Goal: Check status: Check status

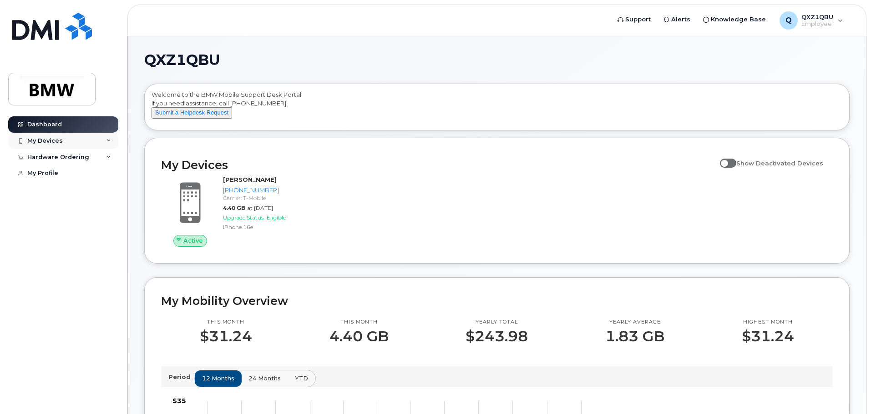
click at [107, 141] on icon at bounding box center [108, 141] width 5 height 5
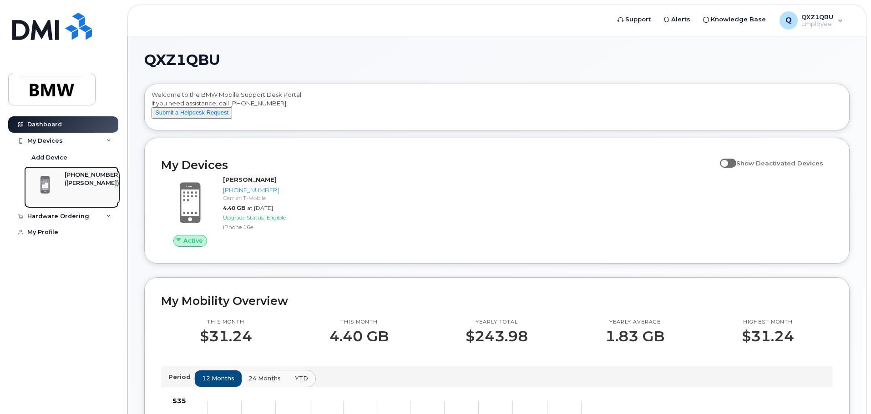
click at [81, 175] on div "[PHONE_NUMBER]" at bounding box center [92, 175] width 55 height 8
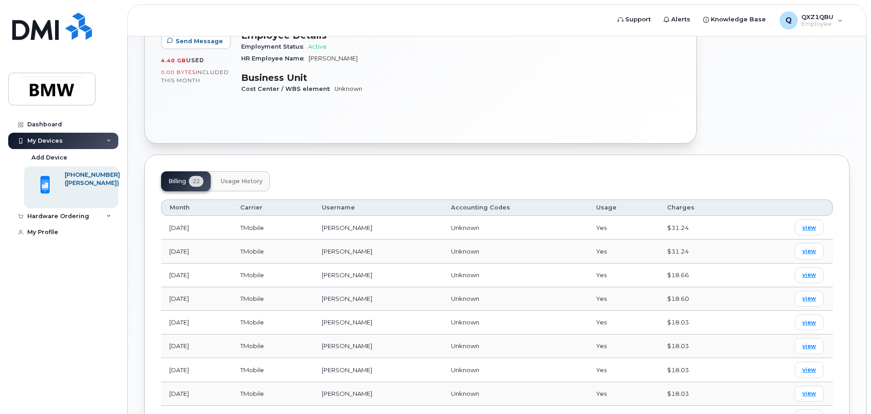
scroll to position [273, 0]
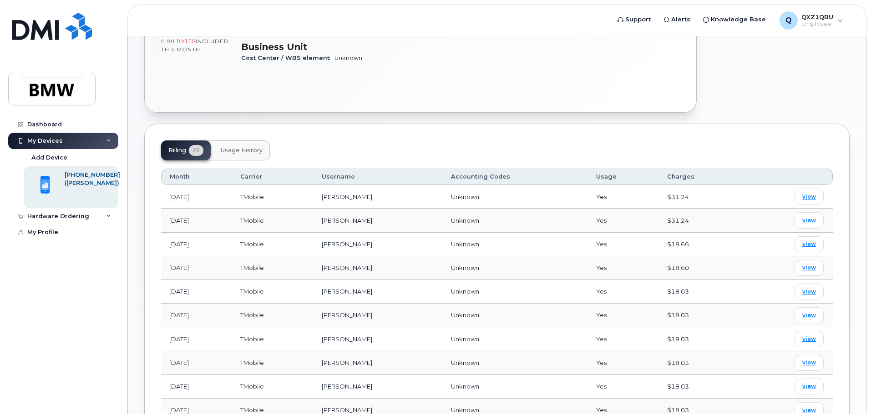
click at [231, 151] on span "Usage History" at bounding box center [242, 150] width 42 height 7
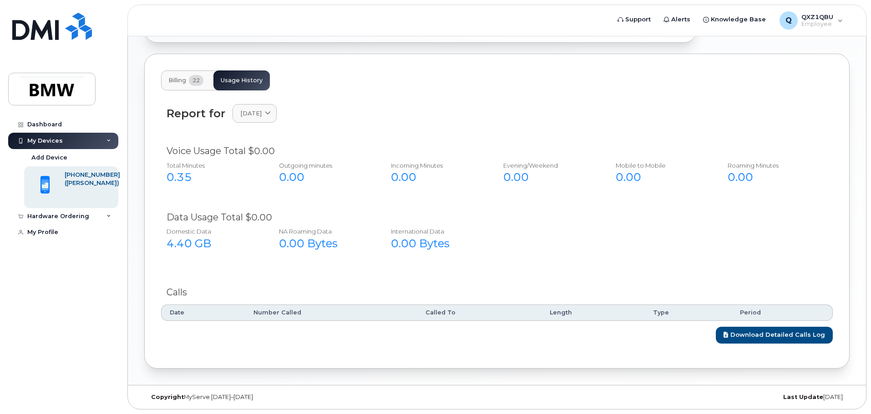
scroll to position [297, 0]
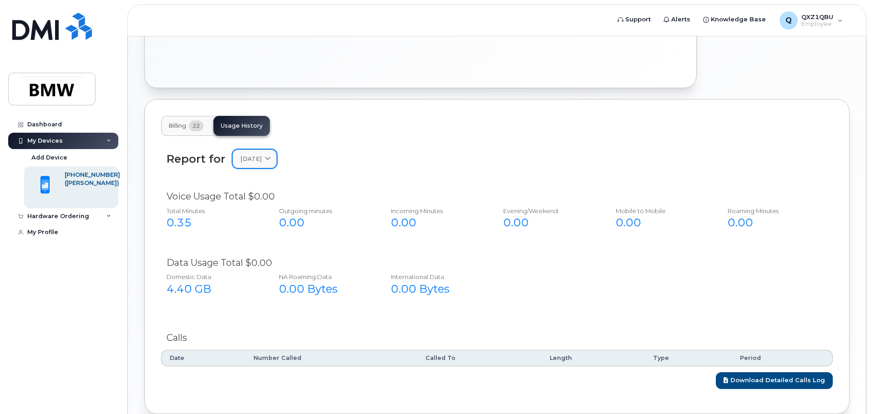
click at [269, 158] on div "September 2025" at bounding box center [254, 159] width 29 height 9
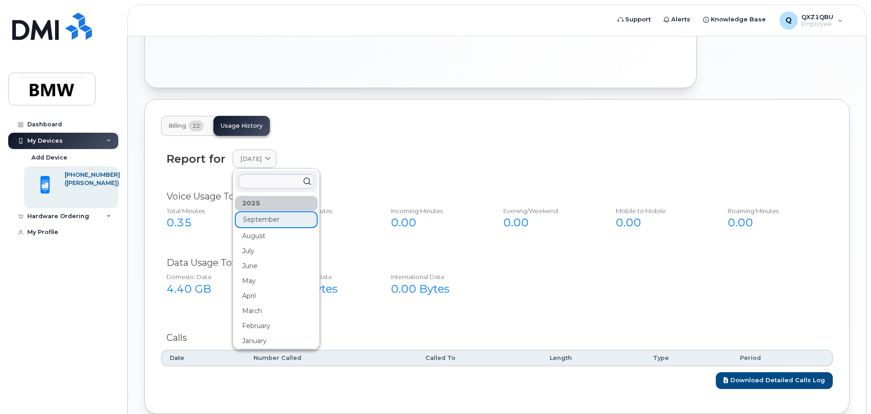
click at [393, 133] on div "Billing 22 Usage History" at bounding box center [496, 126] width 671 height 20
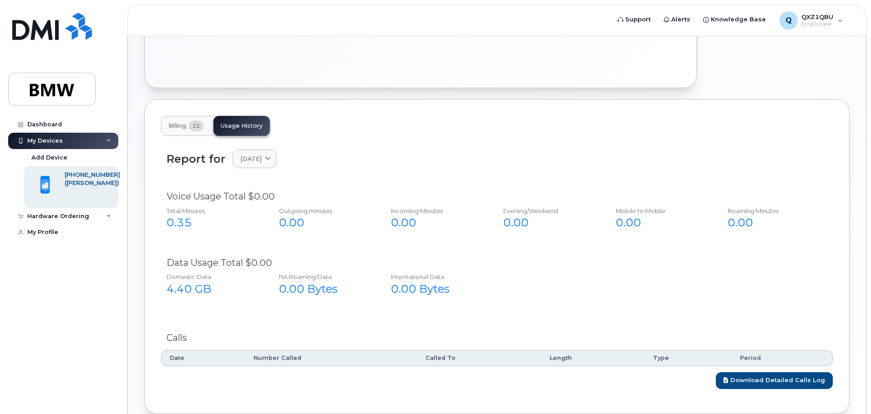
click at [175, 125] on span "Billing" at bounding box center [177, 125] width 18 height 7
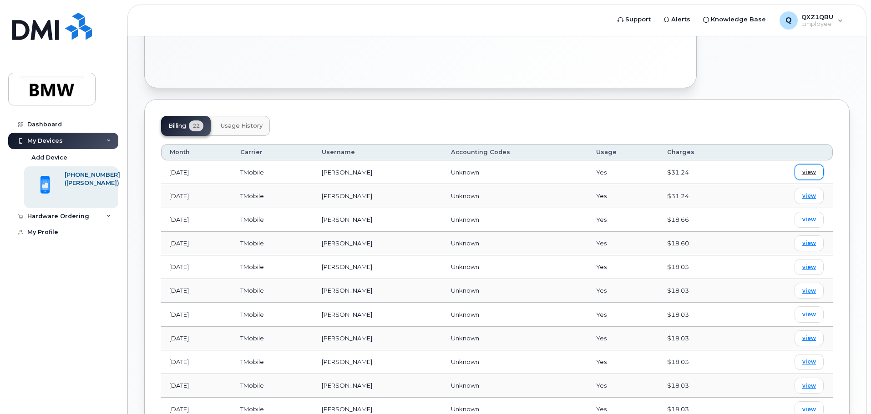
click at [799, 174] on link "view" at bounding box center [808, 172] width 29 height 16
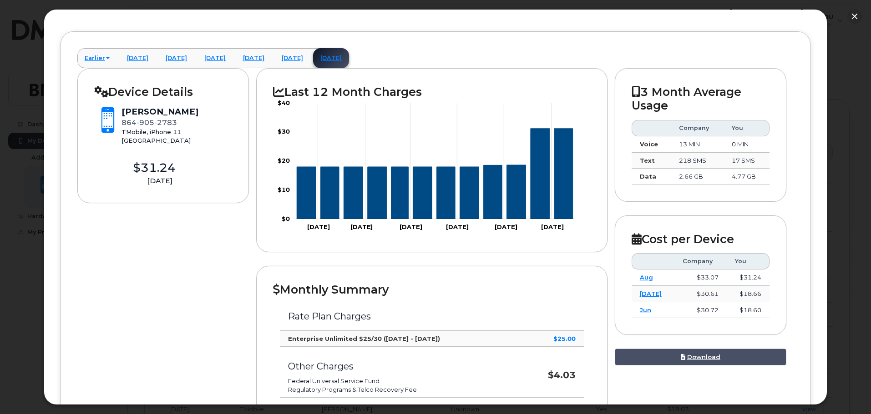
scroll to position [41, 0]
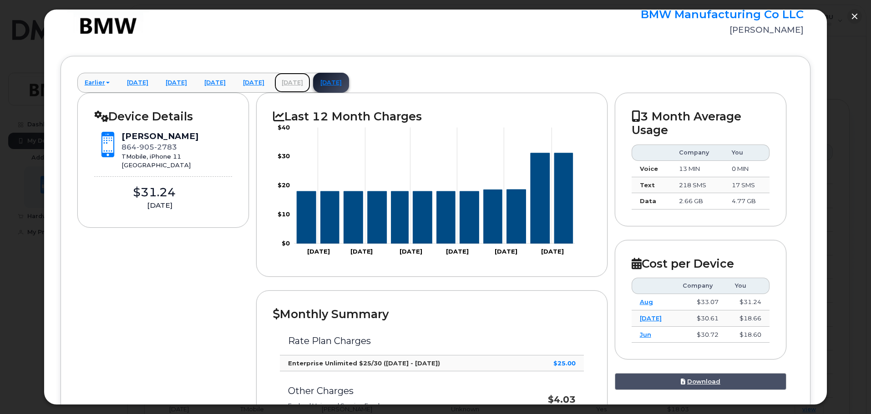
click at [310, 80] on link "August 2025" at bounding box center [292, 83] width 36 height 20
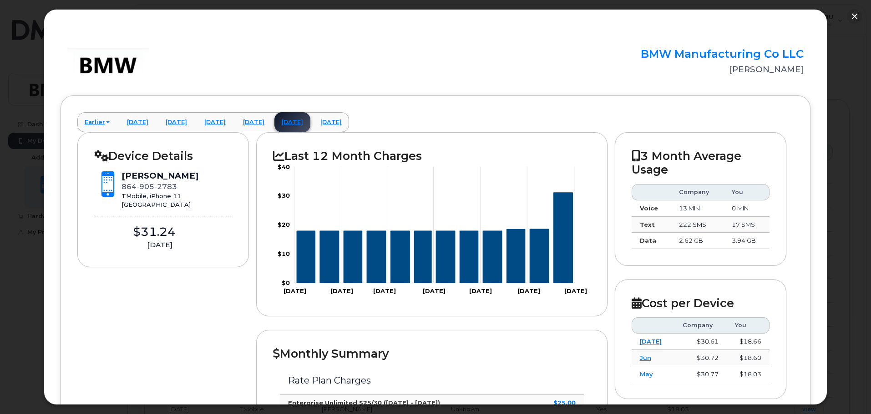
scroll to position [0, 0]
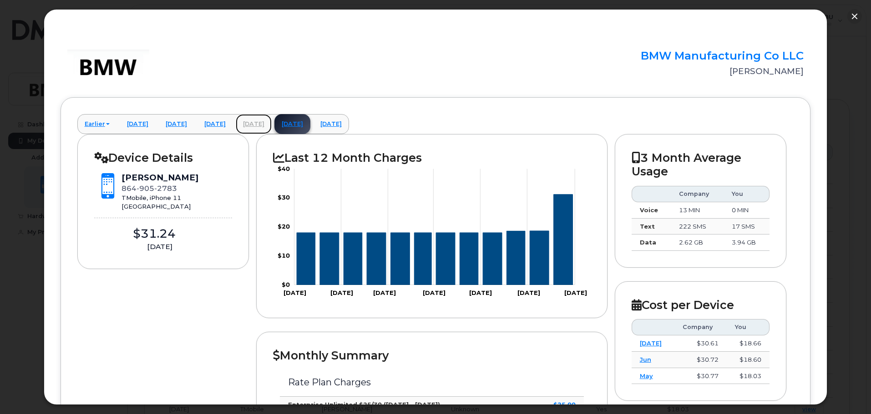
click at [272, 126] on link "July 2025" at bounding box center [254, 124] width 36 height 20
